Goal: Complete application form

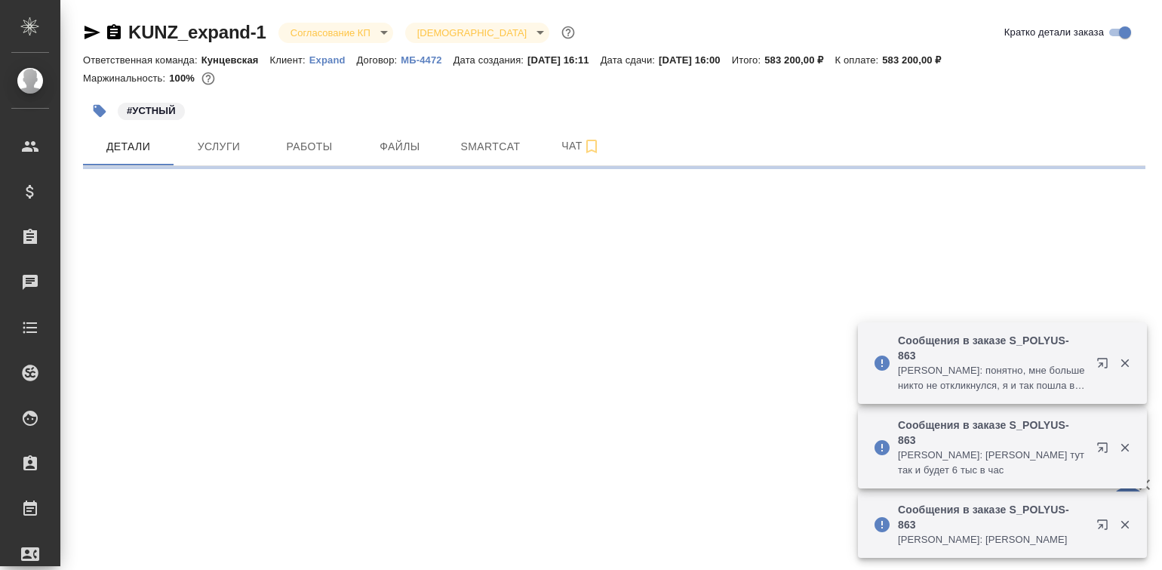
select select "RU"
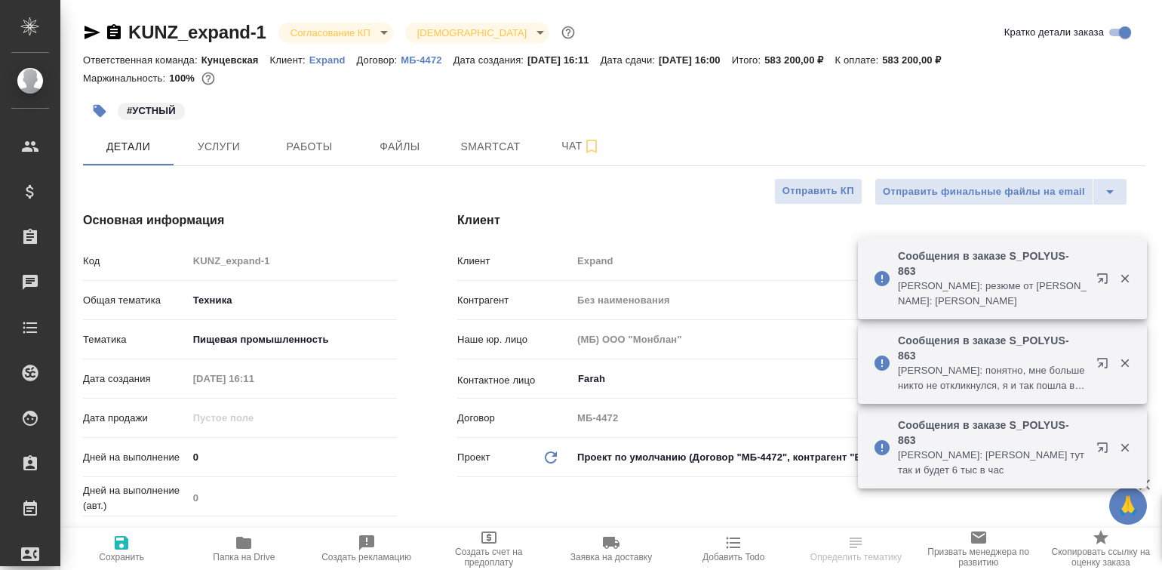
type textarea "x"
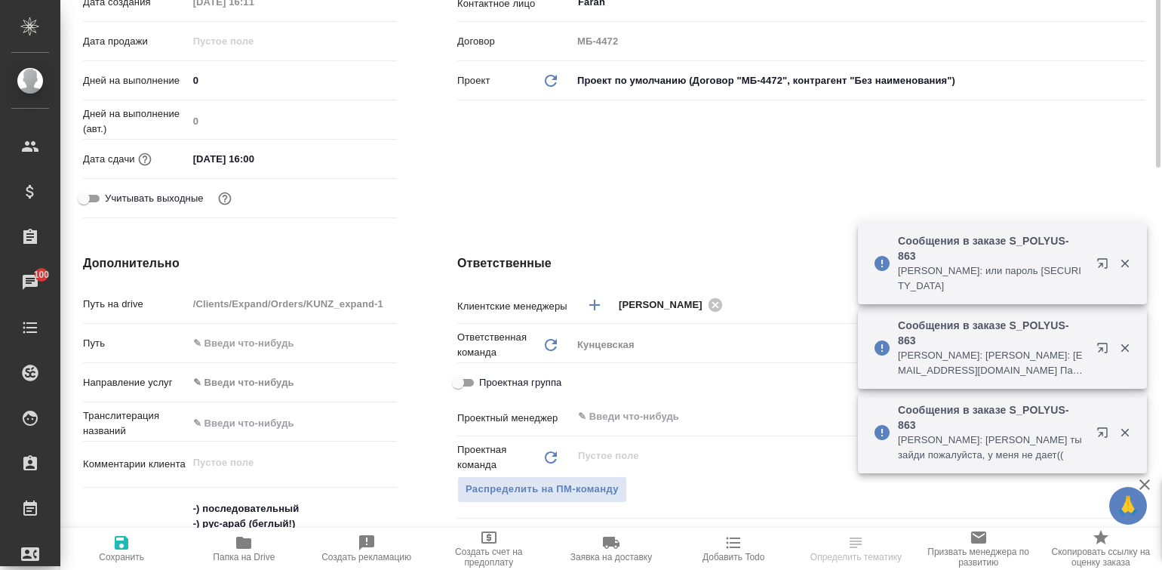
scroll to position [94, 0]
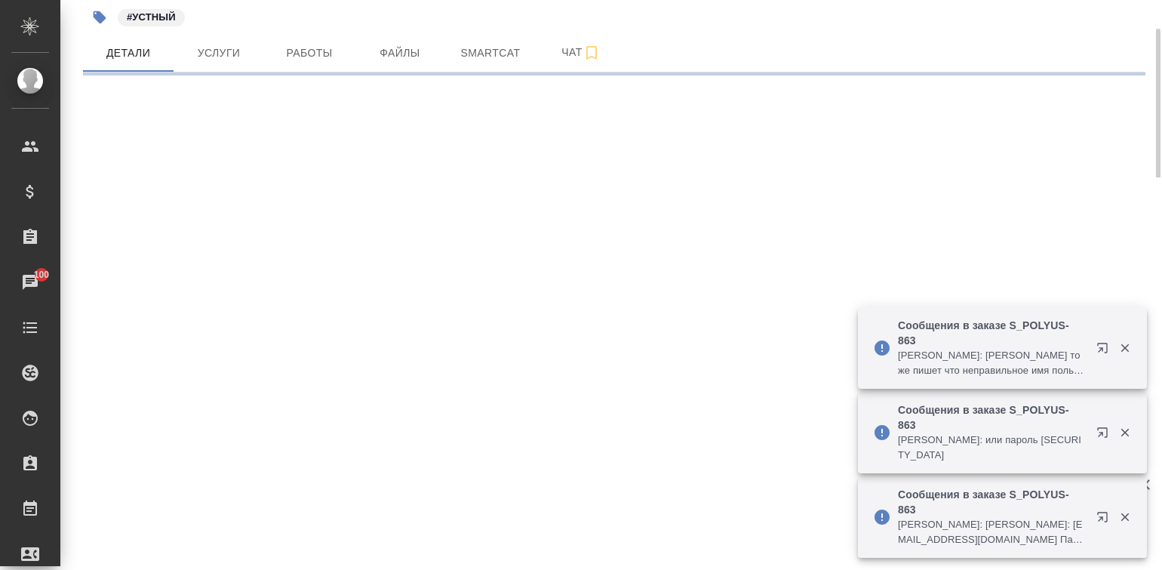
select select "RU"
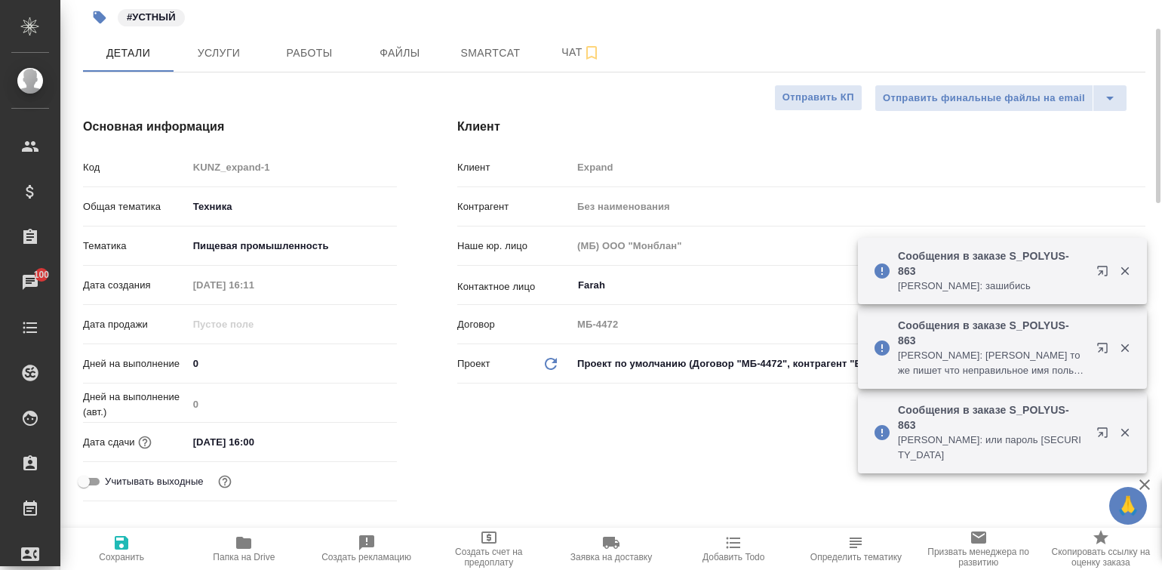
type textarea "x"
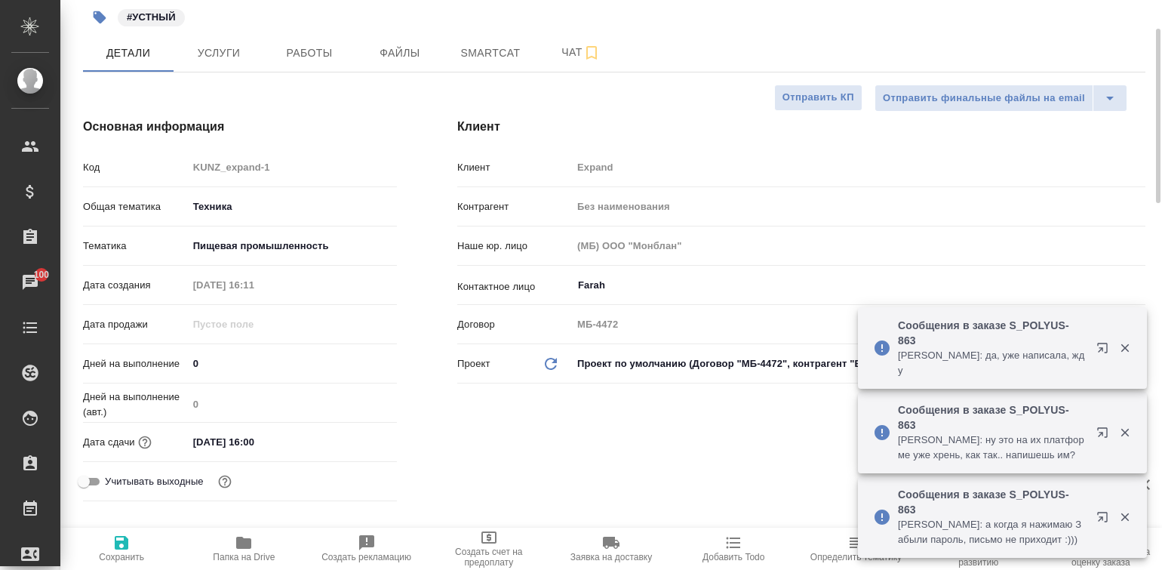
type textarea "x"
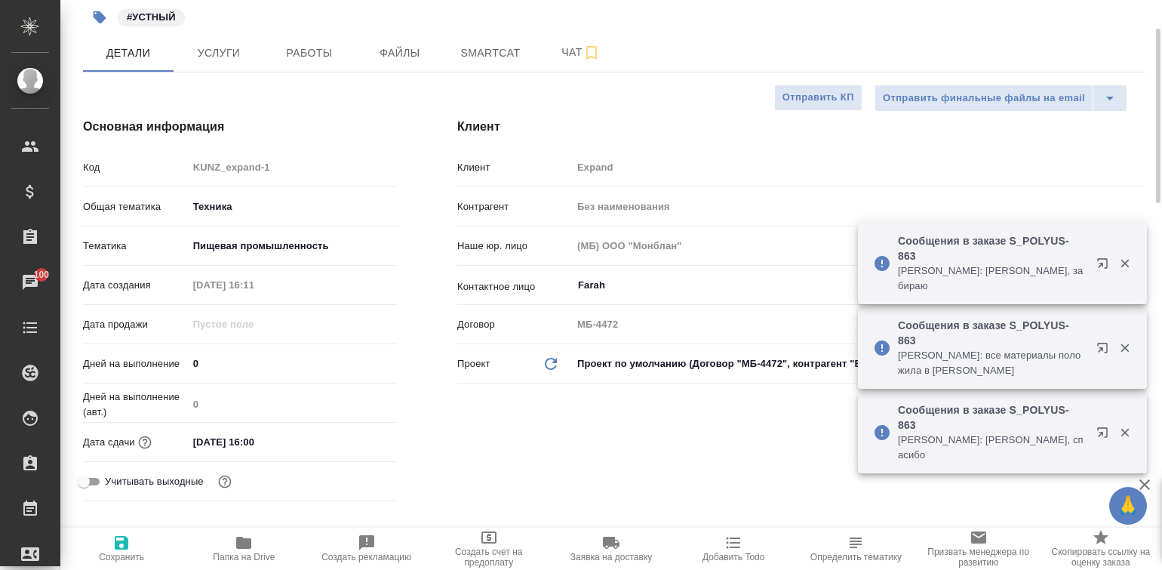
type textarea "x"
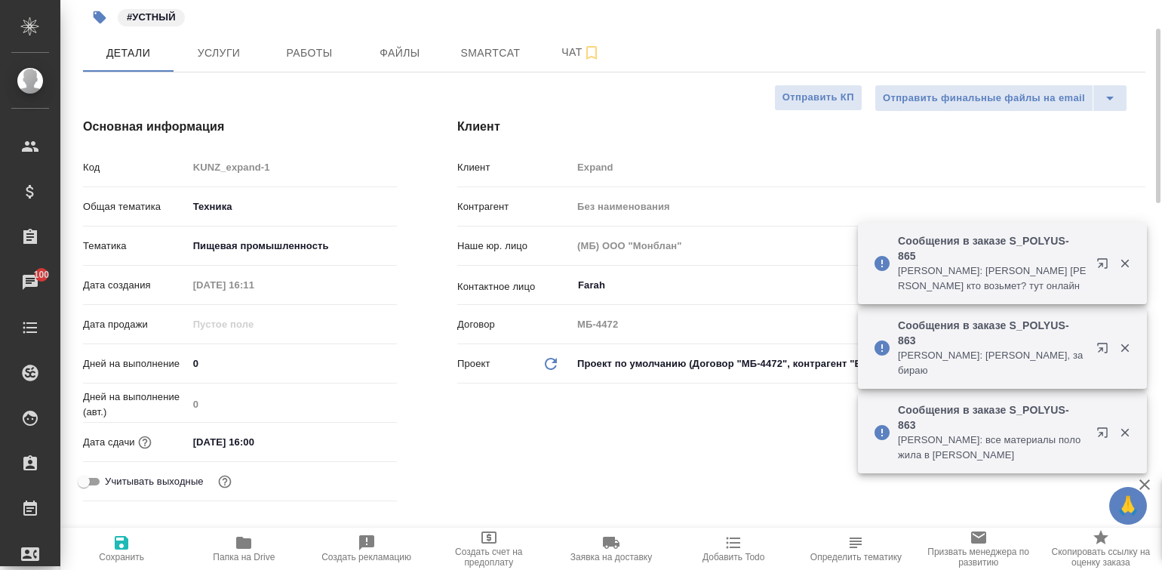
type textarea "x"
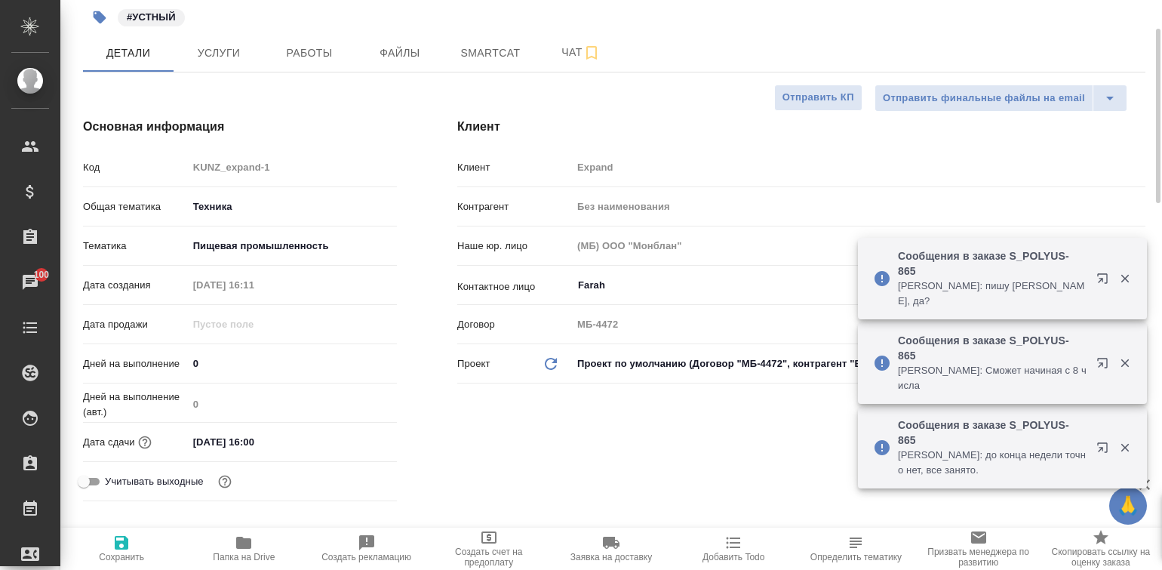
type textarea "x"
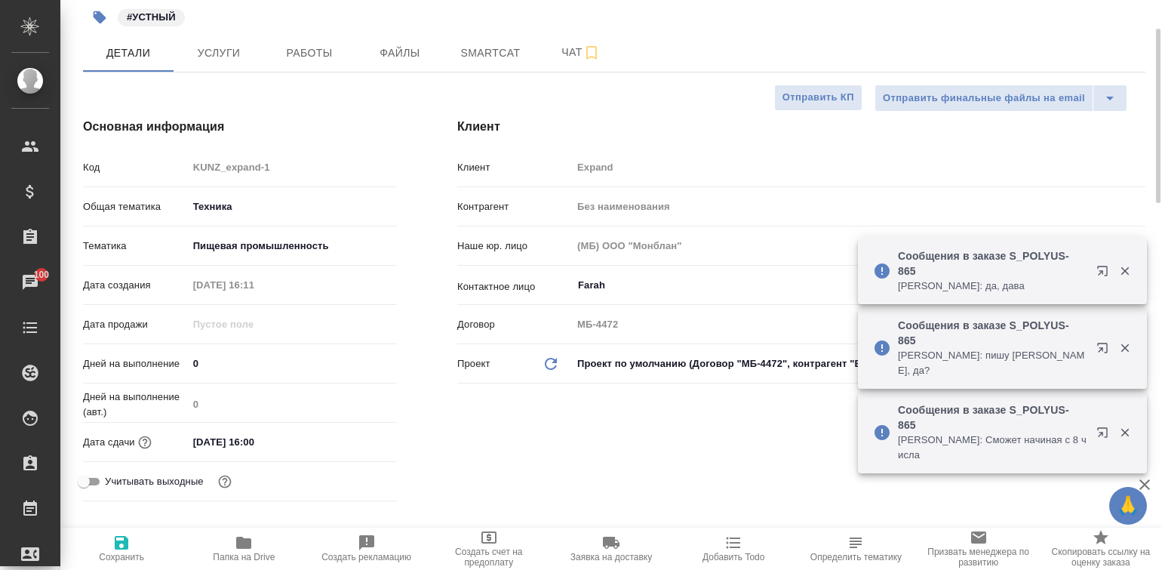
type textarea "x"
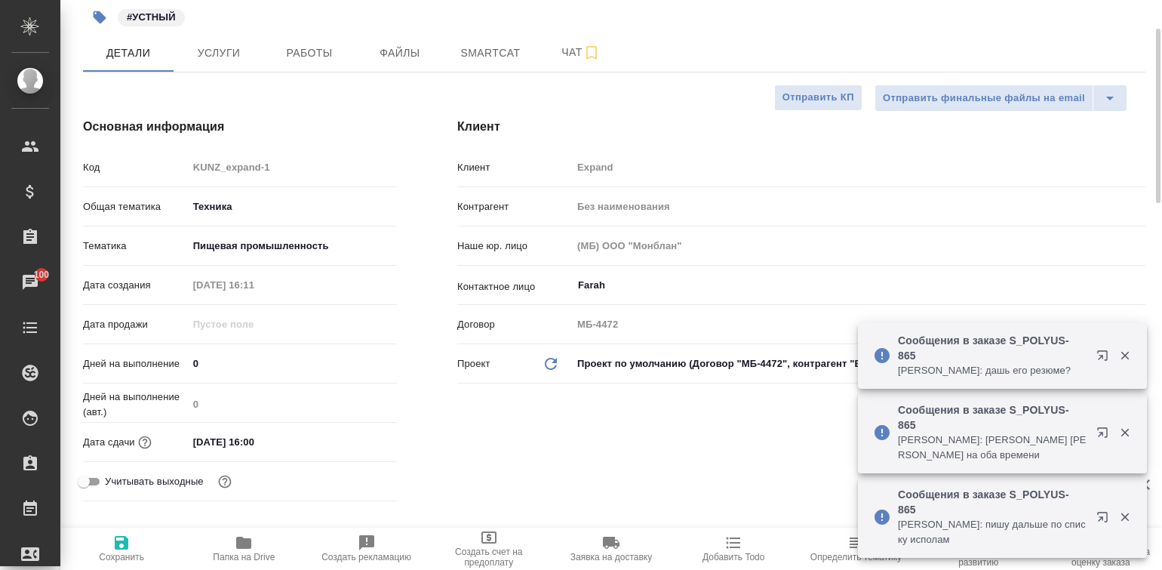
type textarea "x"
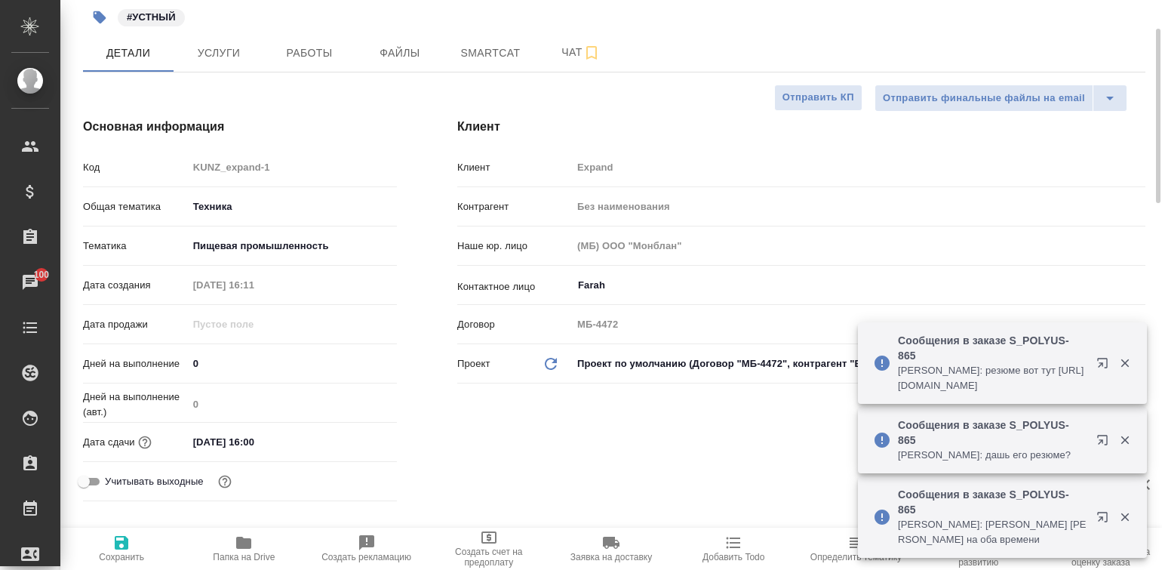
type textarea "x"
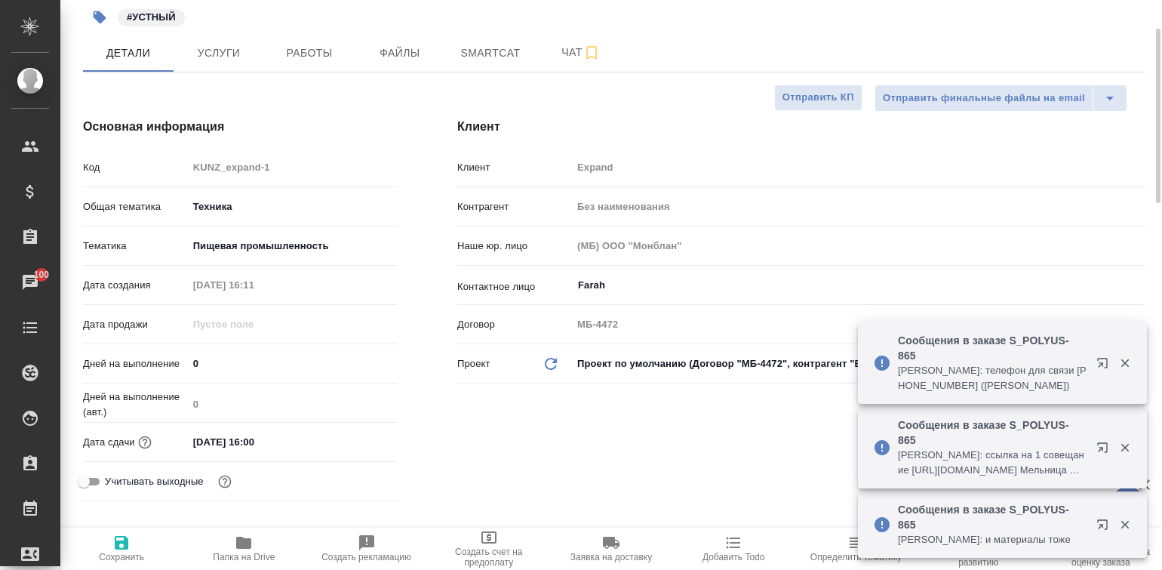
type textarea "x"
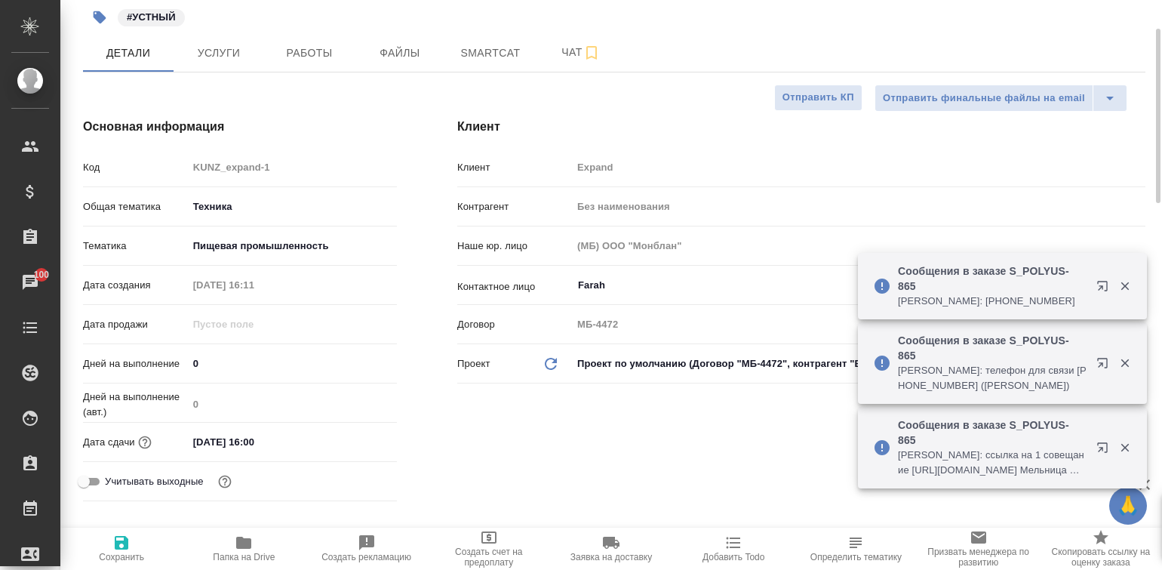
type textarea "x"
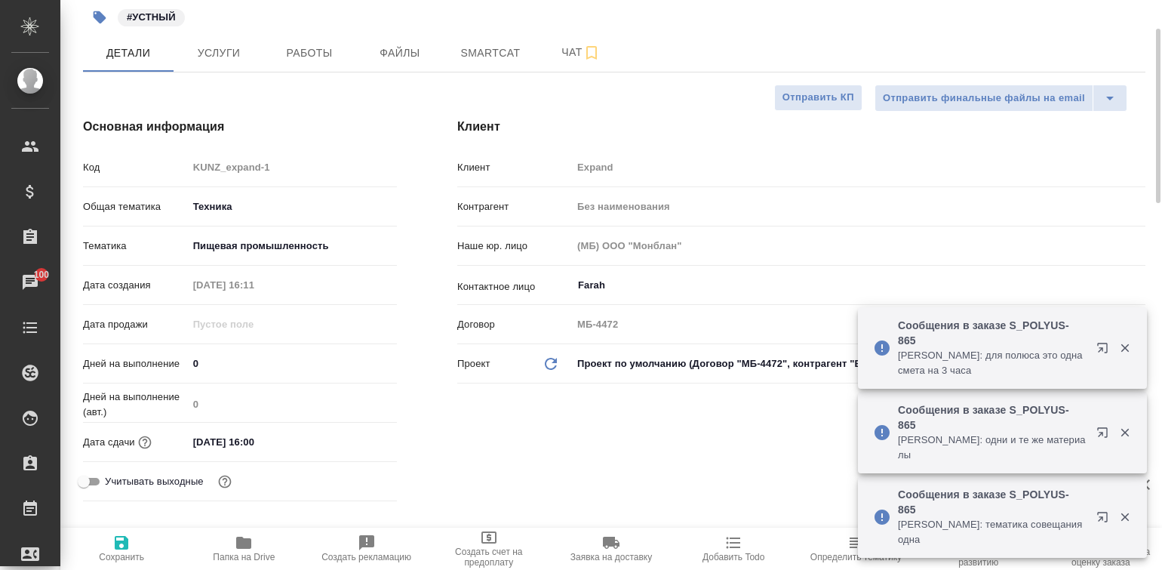
type textarea "x"
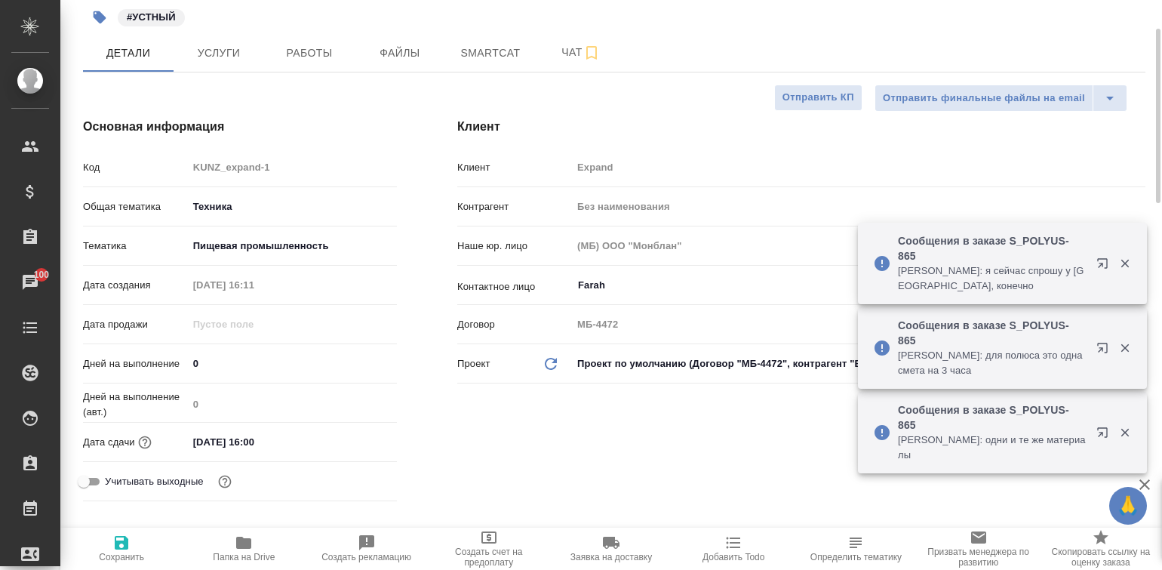
type textarea "x"
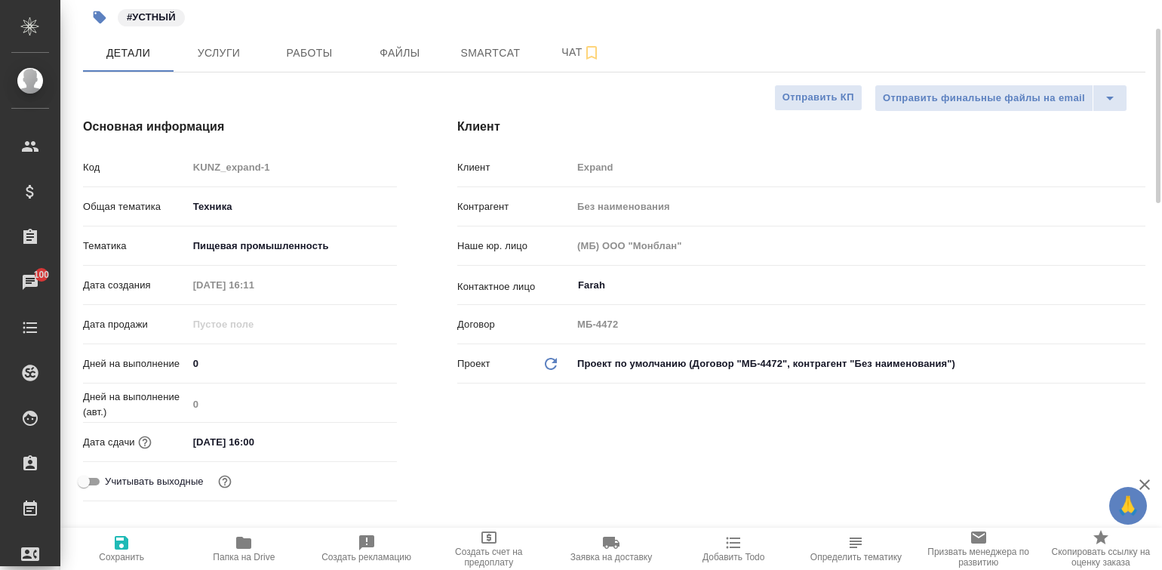
type textarea "x"
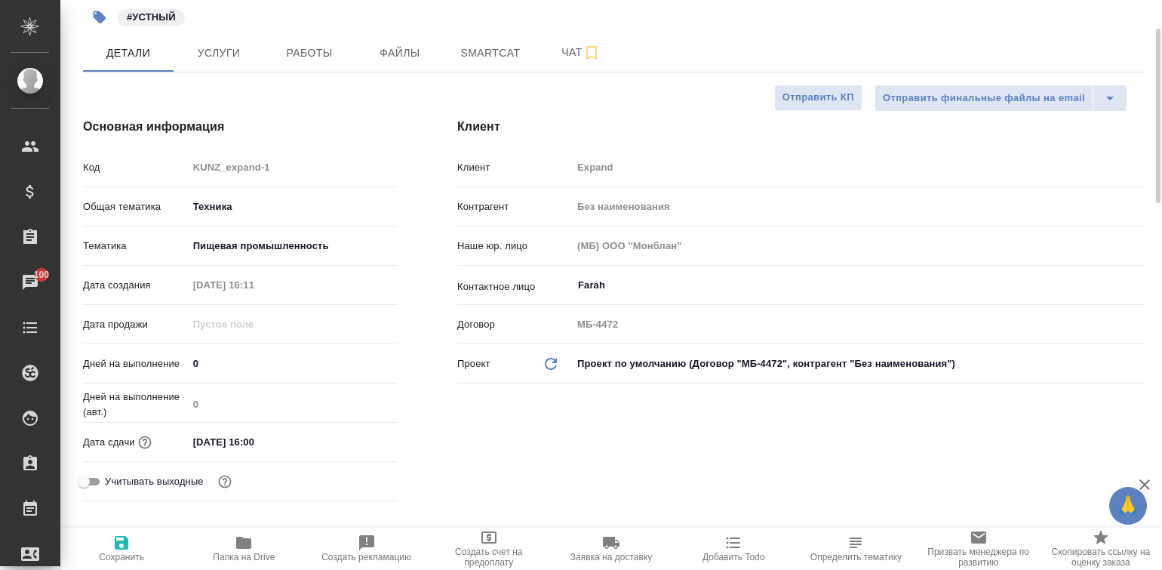
type textarea "x"
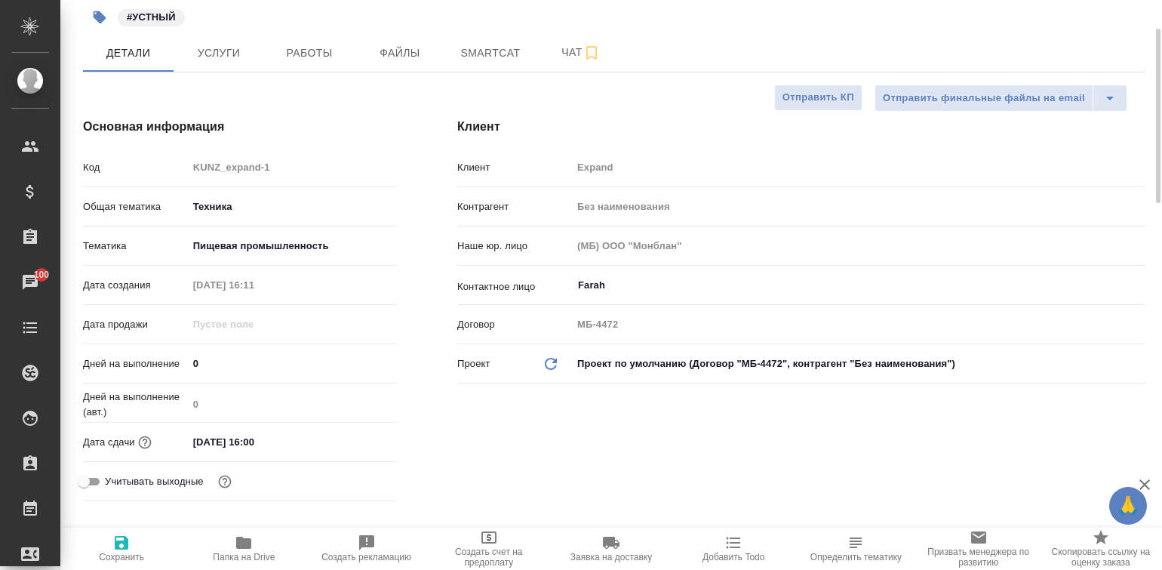
type textarea "x"
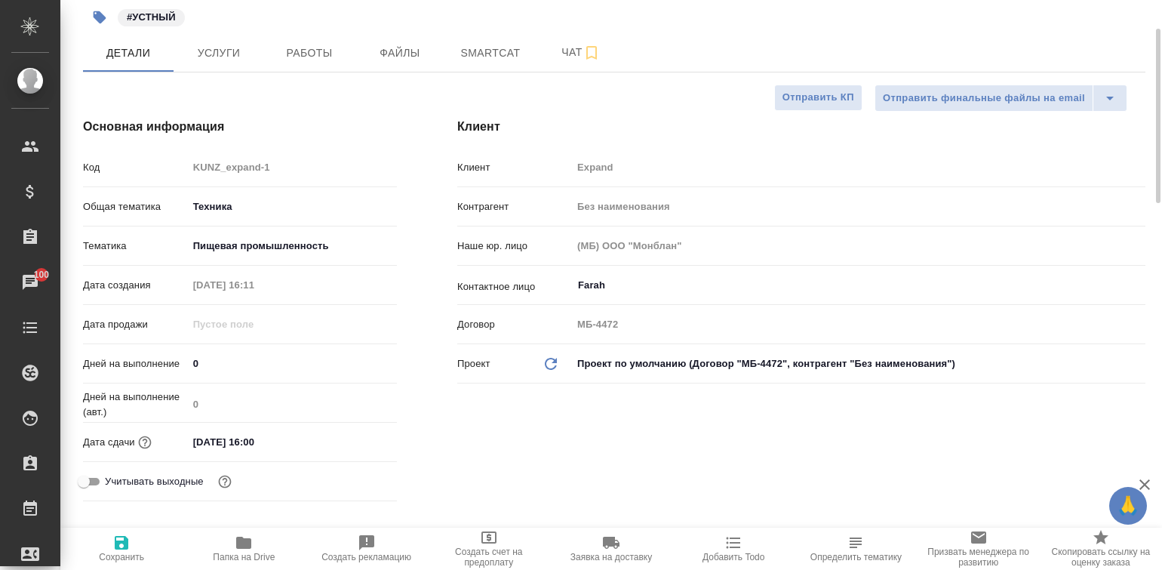
type textarea "x"
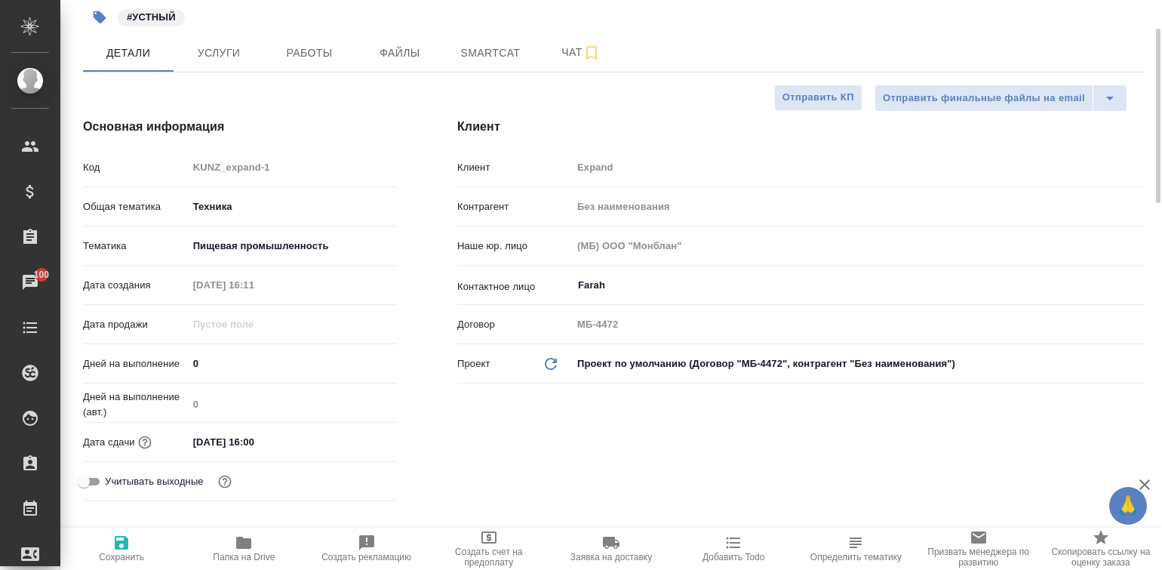
type textarea "x"
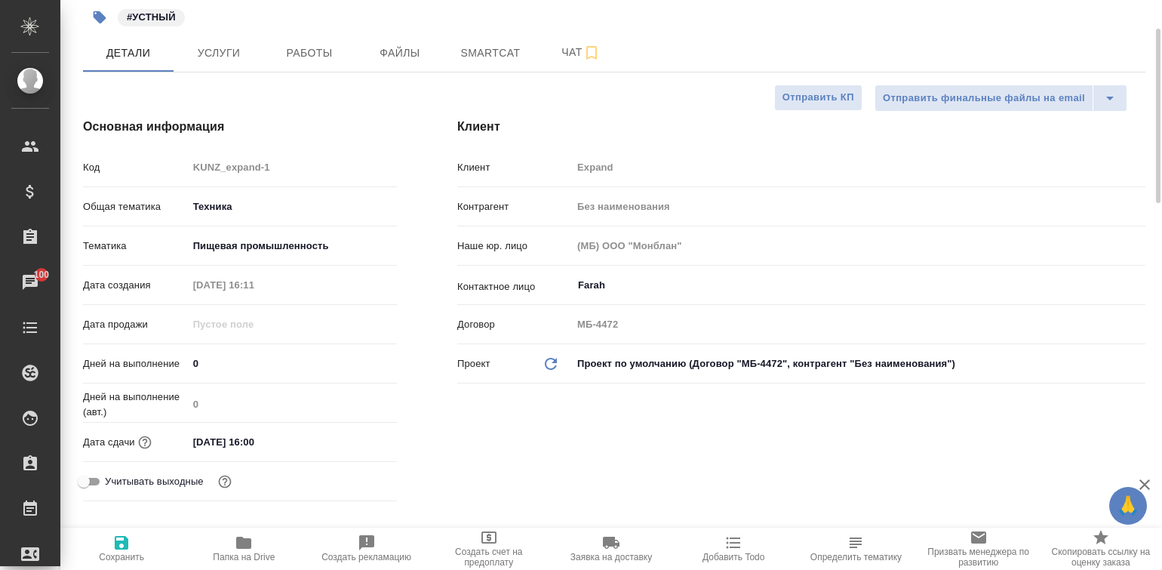
type textarea "x"
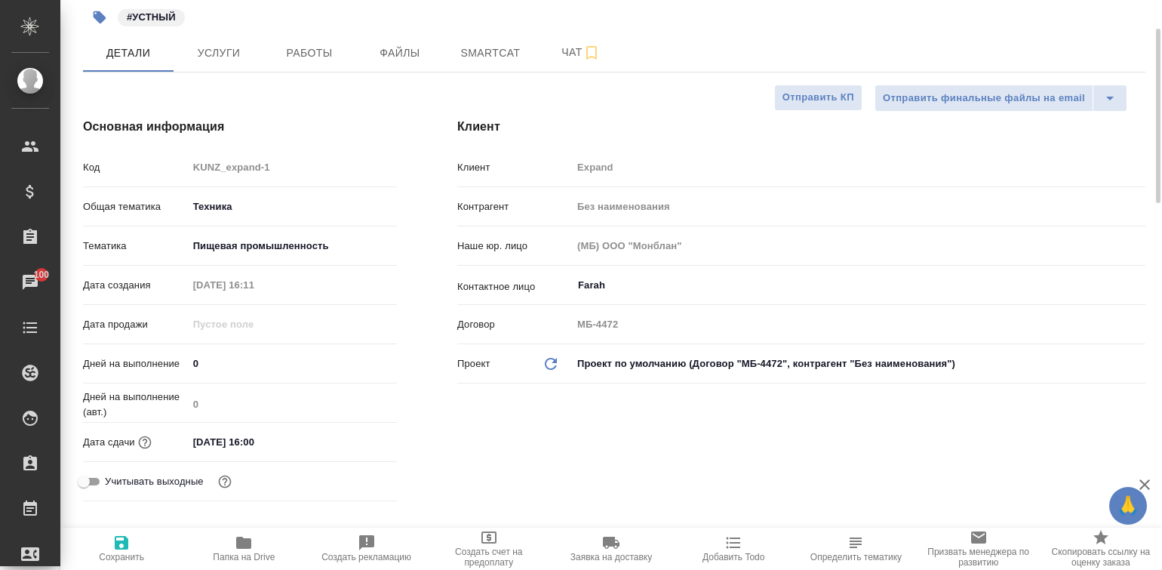
type textarea "x"
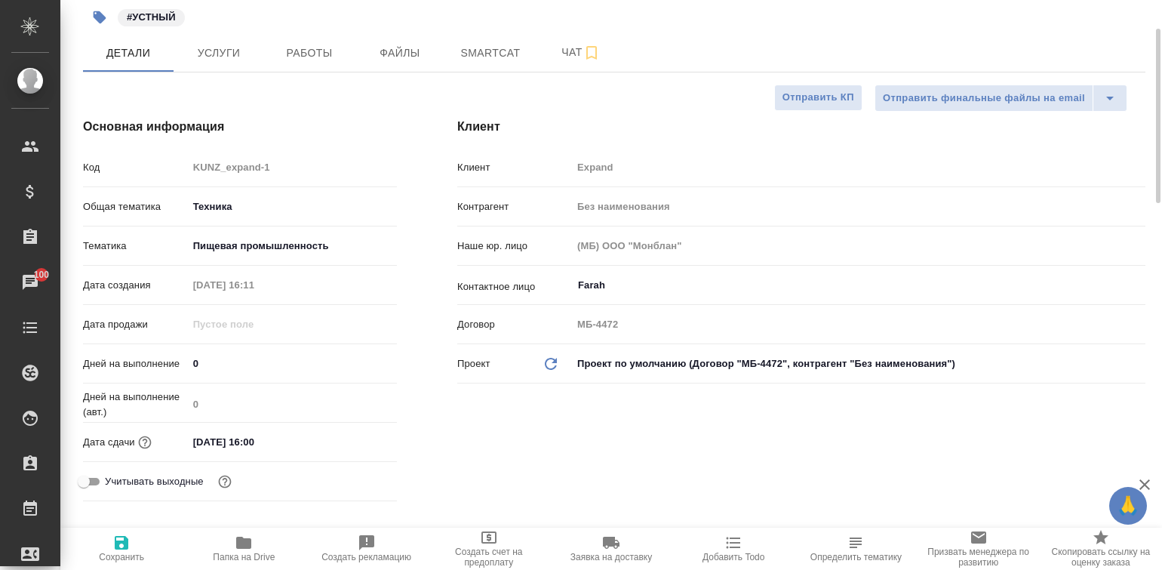
type textarea "x"
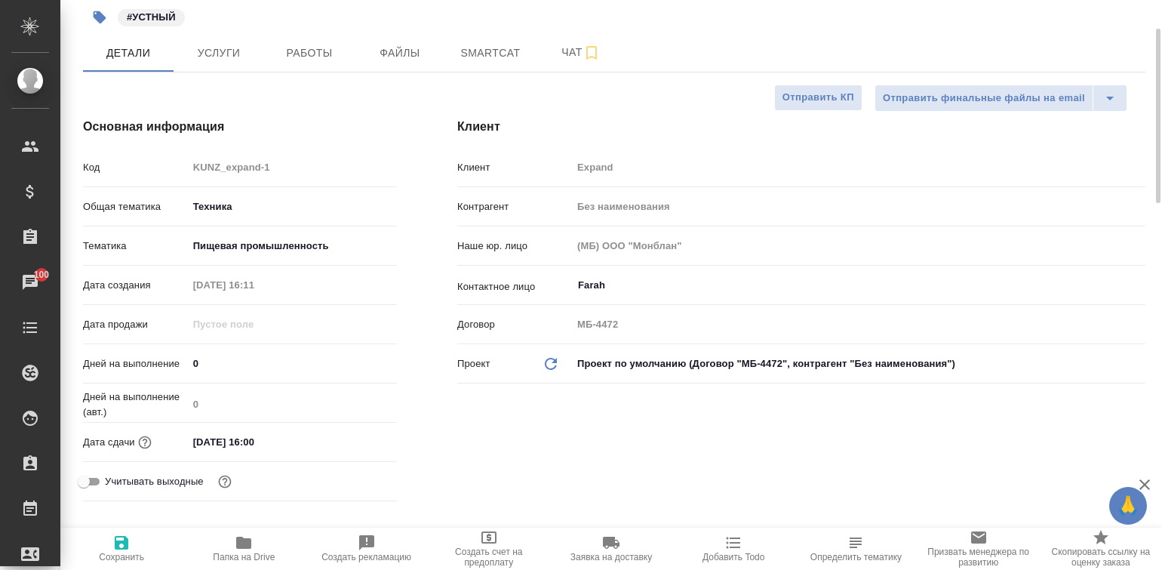
type textarea "x"
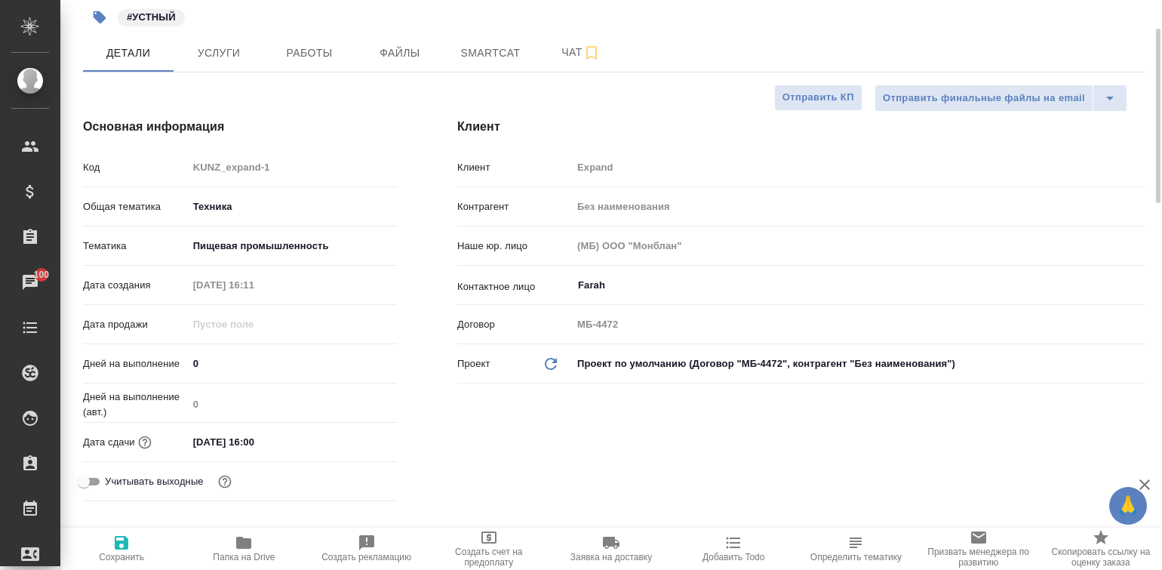
type textarea "x"
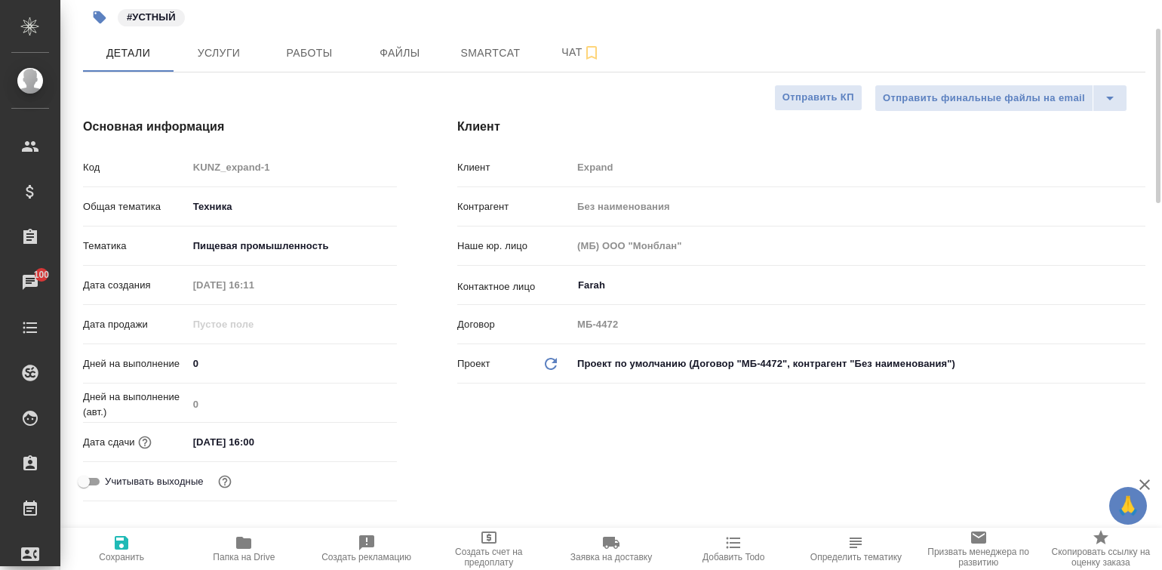
type textarea "x"
